Goal: Task Accomplishment & Management: Use online tool/utility

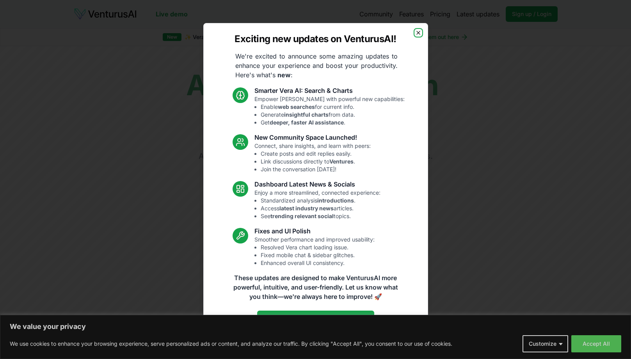
click at [312, 34] on icon "button" at bounding box center [419, 33] width 6 height 6
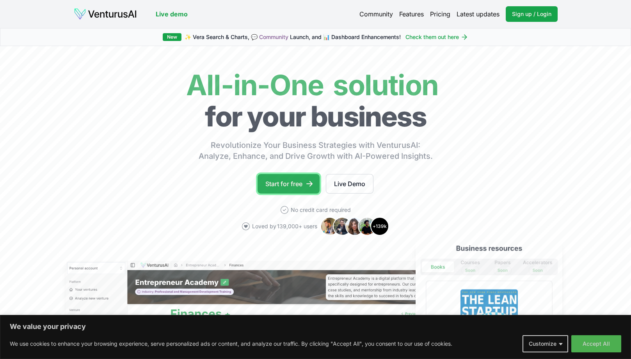
click at [285, 186] on link "Start for free" at bounding box center [289, 184] width 62 height 20
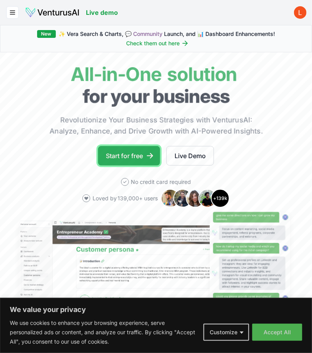
click at [144, 155] on link "Start for free" at bounding box center [129, 156] width 62 height 20
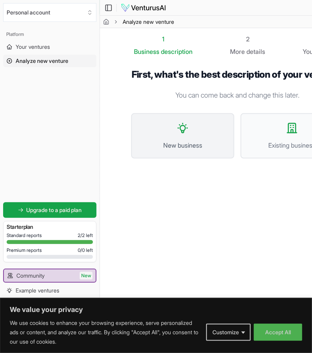
click at [168, 150] on span "New business" at bounding box center [183, 145] width 86 height 9
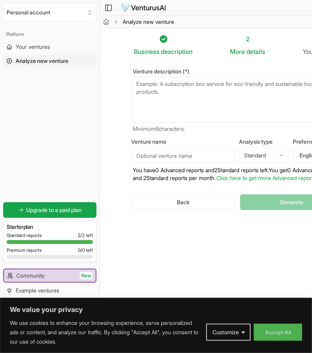
click at [168, 153] on input "Venture name" at bounding box center [183, 156] width 105 height 16
type input "1"
click at [197, 99] on textarea "Venture description (*)" at bounding box center [237, 100] width 212 height 46
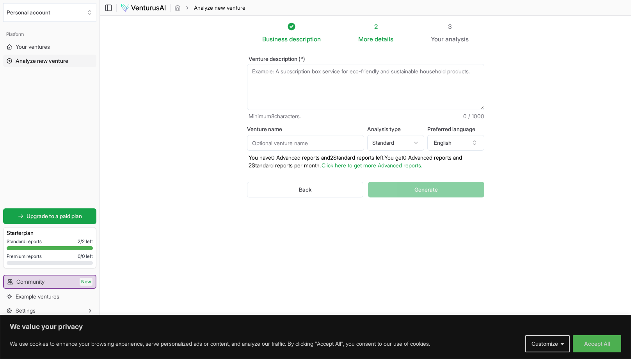
click at [292, 77] on textarea "Venture description (*)" at bounding box center [365, 87] width 237 height 46
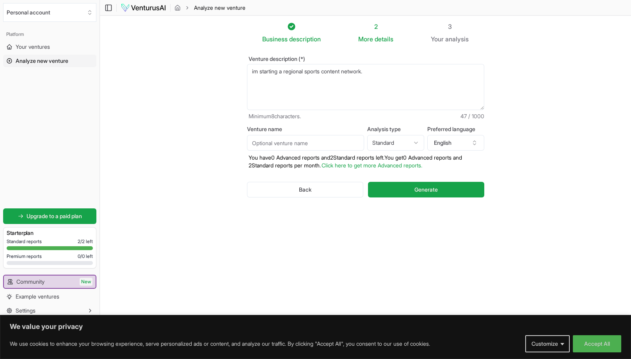
click at [311, 86] on textarea "im starting a regional sports content network." at bounding box center [365, 87] width 237 height 46
drag, startPoint x: 311, startPoint y: 86, endPoint x: 399, endPoint y: 73, distance: 88.9
click at [312, 73] on textarea "im starting a regional sports content network." at bounding box center [365, 87] width 237 height 46
paste textarea "1831 Media Network: Where Sports Stories Come Alive! We Create Authentic, Regio…"
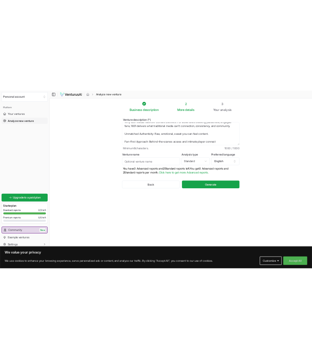
scroll to position [187, 0]
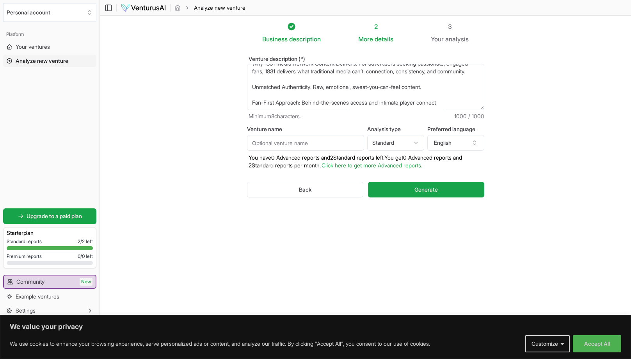
type textarea "im starting a regional sports content network. 1831 Media Network: Where Sports…"
click at [312, 142] on input "Venture name" at bounding box center [305, 143] width 117 height 16
type input "1831"
click at [312, 142] on html "We value your privacy We use cookies to enhance your browsing experience, serve…" at bounding box center [315, 179] width 631 height 359
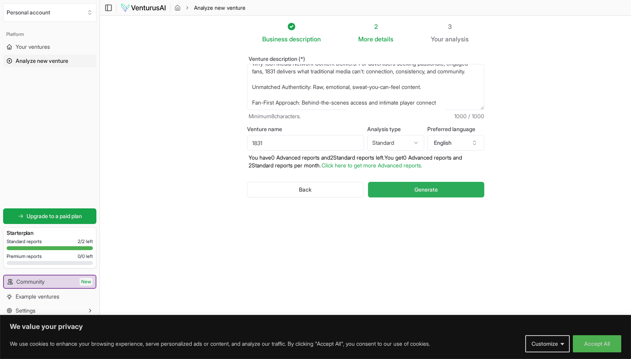
click at [312, 192] on span "Generate" at bounding box center [426, 190] width 23 height 8
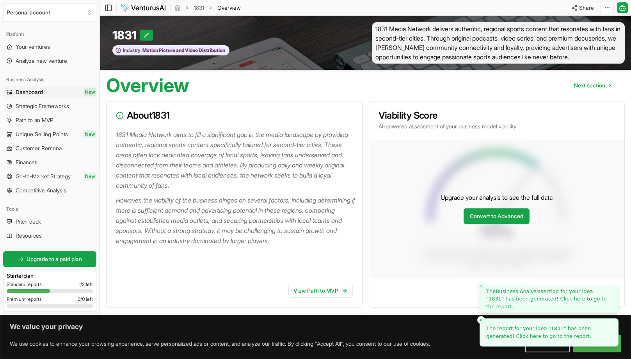
click at [312, 330] on span "The report for your idea " 1831 " has been generated! Click here to go to the r…" at bounding box center [539, 333] width 105 height 14
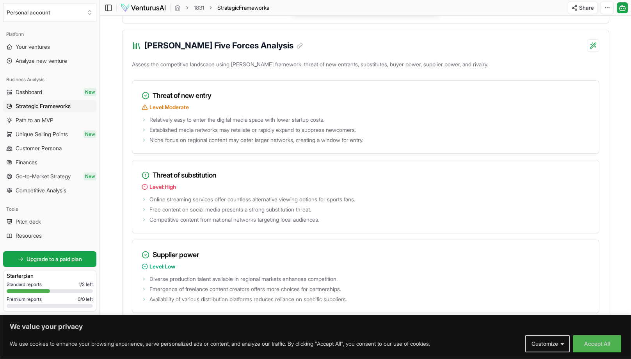
scroll to position [936, 0]
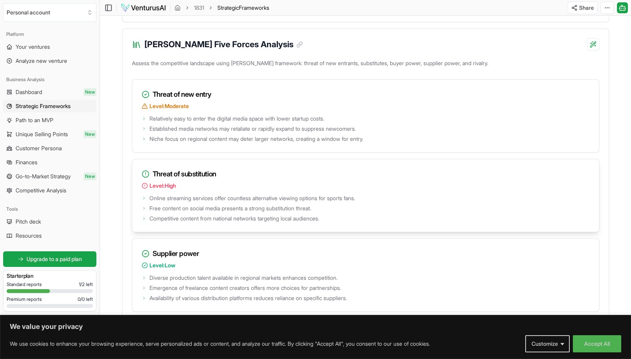
click at [312, 180] on h3 "Threat of substitution" at bounding box center [366, 174] width 448 height 11
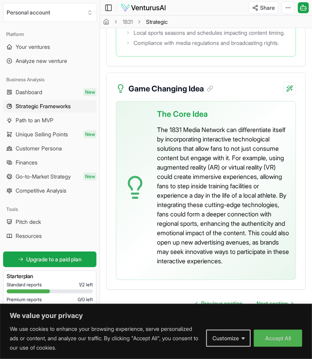
scroll to position [2926, 0]
click at [260, 339] on button "Accept All" at bounding box center [278, 338] width 48 height 17
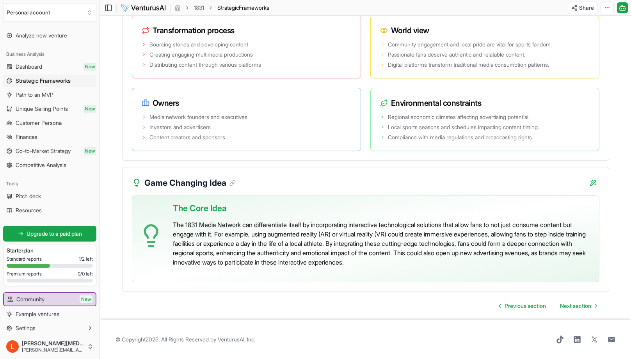
scroll to position [42, 0]
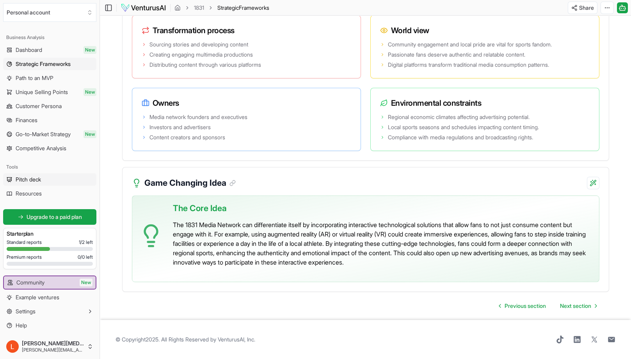
click at [35, 179] on span "Pitch deck" at bounding box center [28, 180] width 25 height 8
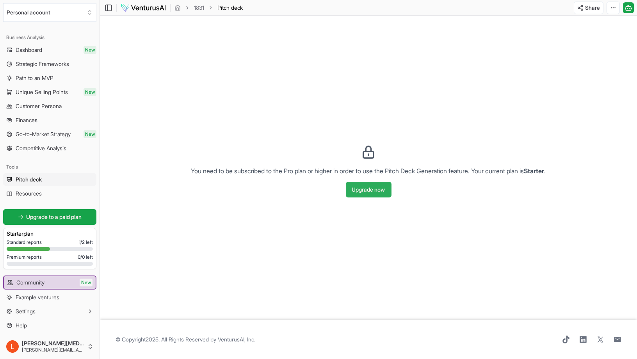
click at [312, 191] on button "Upgrade now" at bounding box center [369, 190] width 46 height 16
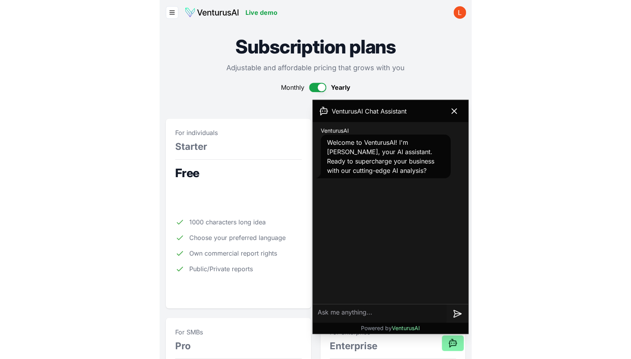
scroll to position [260, 0]
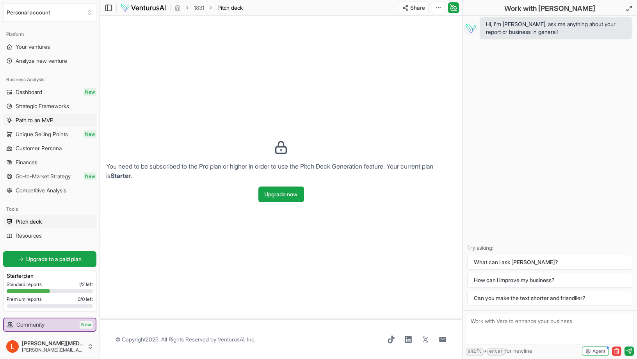
click at [33, 120] on span "Path to an MVP" at bounding box center [35, 120] width 38 height 8
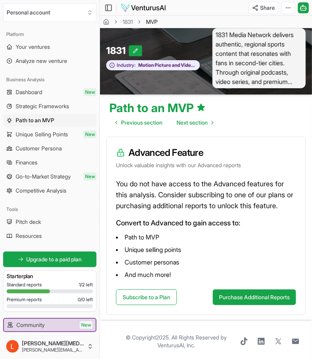
scroll to position [7, 0]
